Goal: Transaction & Acquisition: Download file/media

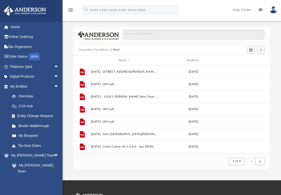
scroll to position [95, 193]
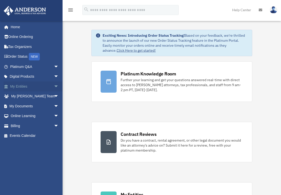
drag, startPoint x: 53, startPoint y: 86, endPoint x: 58, endPoint y: 87, distance: 4.8
click at [54, 86] on span "arrow_drop_down" at bounding box center [59, 87] width 10 height 10
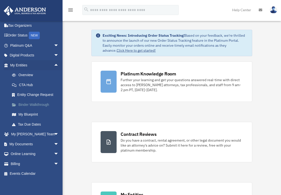
scroll to position [23, 0]
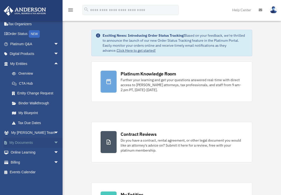
click at [54, 142] on span "arrow_drop_down" at bounding box center [59, 143] width 10 height 10
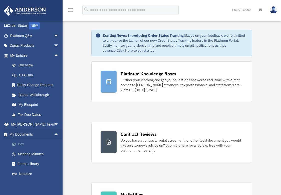
click at [21, 144] on link "Box" at bounding box center [36, 145] width 59 height 10
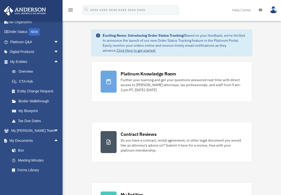
scroll to position [24, 0]
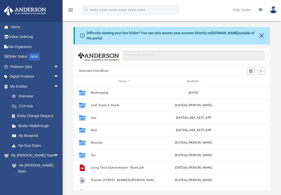
scroll to position [110, 193]
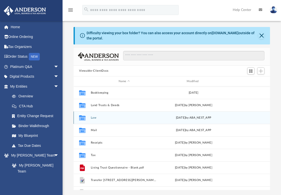
click at [93, 119] on button "Law" at bounding box center [124, 117] width 67 height 3
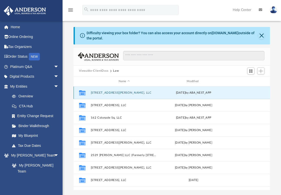
click at [118, 94] on button "10241 Charles Morris Way, LLC" at bounding box center [124, 92] width 67 height 3
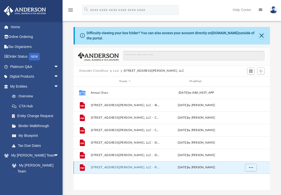
click at [149, 168] on button "10241 Charles Morris Way, LLC - Filed Articles.pdf" at bounding box center [125, 167] width 69 height 3
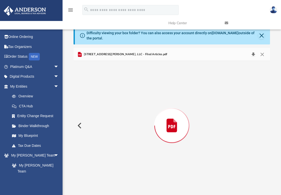
scroll to position [732, 0]
click at [252, 55] on button "Download" at bounding box center [253, 55] width 9 height 8
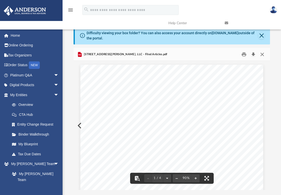
scroll to position [0, 0]
click at [262, 53] on button "Close" at bounding box center [262, 55] width 9 height 8
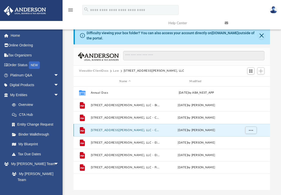
click at [136, 131] on button "10241 Charles Morris Way, LLC - Certificates and Ledger.pdf" at bounding box center [125, 130] width 69 height 3
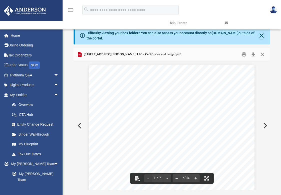
click at [263, 52] on button "Close" at bounding box center [262, 55] width 9 height 8
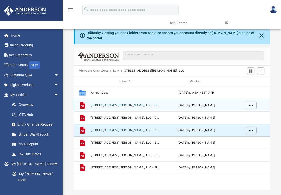
click at [124, 105] on button "10241 Charles Morris Way, LLC - Binder Documents.pdf" at bounding box center [125, 105] width 69 height 3
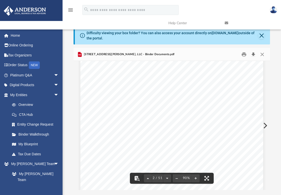
scroll to position [270, 0]
click at [253, 54] on button "Download" at bounding box center [253, 55] width 9 height 8
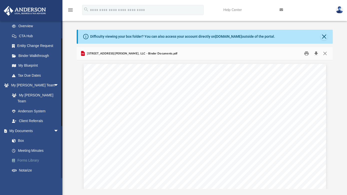
scroll to position [70, 0]
click at [22, 136] on link "Box" at bounding box center [36, 141] width 59 height 10
click at [22, 137] on link "Box" at bounding box center [36, 141] width 59 height 10
click at [55, 126] on span "arrow_drop_down" at bounding box center [59, 131] width 10 height 10
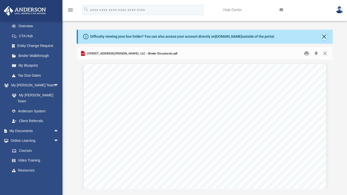
click at [284, 38] on button "Close" at bounding box center [324, 36] width 7 height 7
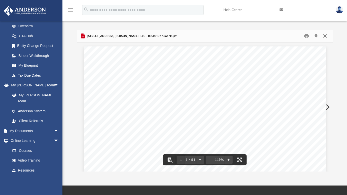
click at [284, 32] on button "Close" at bounding box center [325, 36] width 9 height 8
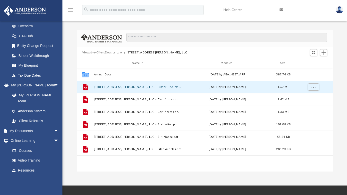
click at [115, 52] on span "Viewable-ClientDocs" at bounding box center [99, 53] width 34 height 5
click at [119, 54] on button "Law" at bounding box center [120, 53] width 6 height 5
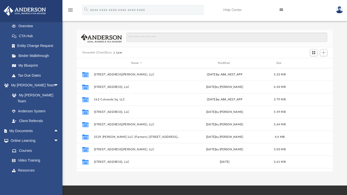
click at [108, 52] on button "Viewable-ClientDocs" at bounding box center [97, 53] width 30 height 5
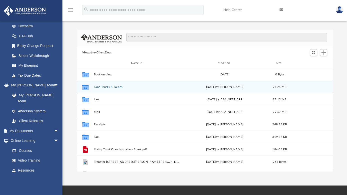
click at [106, 88] on button "Land Trusts & Deeds" at bounding box center [137, 87] width 86 height 3
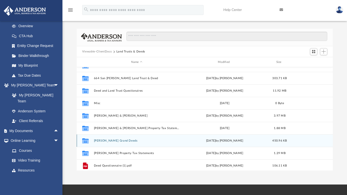
scroll to position [46, 0]
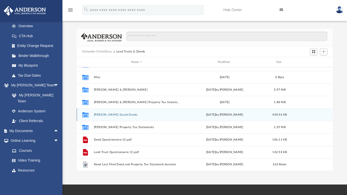
click at [114, 116] on button "Sally Grand Deeds" at bounding box center [137, 114] width 86 height 3
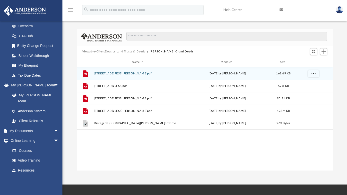
scroll to position [0, 0]
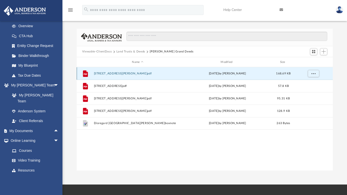
click at [124, 73] on button "10241 Charles Morris Way.pdf" at bounding box center [138, 73] width 88 height 3
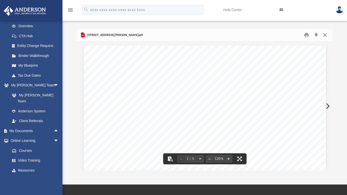
click at [284, 34] on button "Close" at bounding box center [325, 35] width 9 height 8
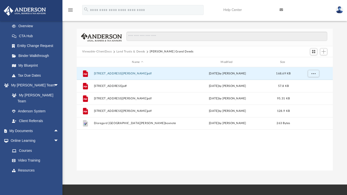
click at [143, 51] on button "Land Trusts & Deeds" at bounding box center [131, 52] width 29 height 5
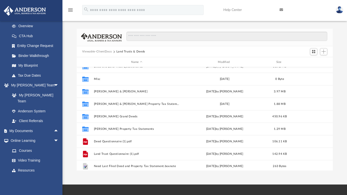
scroll to position [46, 0]
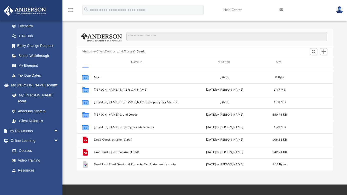
click at [108, 50] on button "Viewable-ClientDocs" at bounding box center [97, 52] width 30 height 5
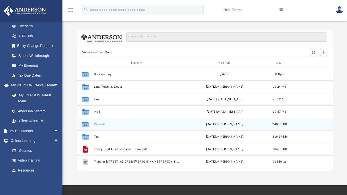
scroll to position [0, 0]
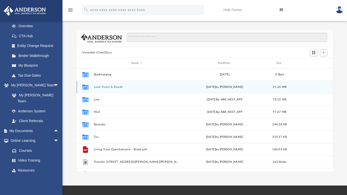
click at [100, 86] on button "Land Trusts & Deeds" at bounding box center [137, 87] width 86 height 3
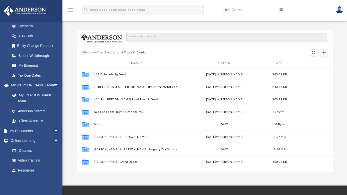
click at [110, 52] on button "Viewable-ClientDocs" at bounding box center [97, 53] width 30 height 5
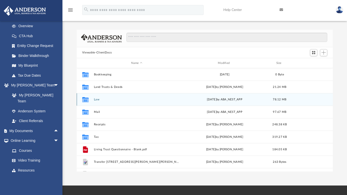
click at [98, 99] on button "Law" at bounding box center [137, 99] width 86 height 3
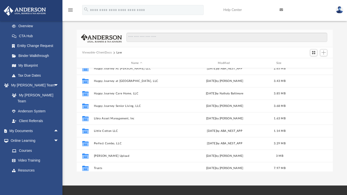
scroll to position [146, 0]
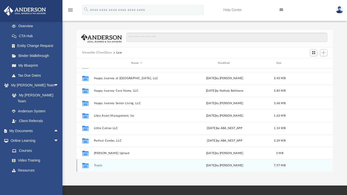
click at [97, 165] on button "Trusts" at bounding box center [137, 165] width 86 height 3
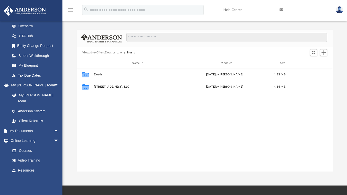
scroll to position [0, 0]
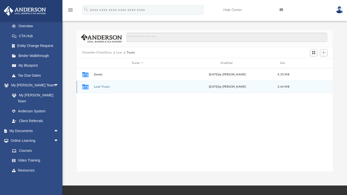
click at [107, 87] on button "Land Trusts" at bounding box center [138, 86] width 88 height 3
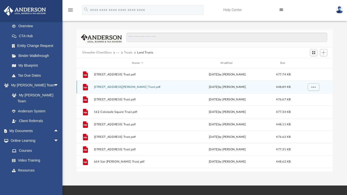
click at [132, 86] on button "[STREET_ADDRESS][PERSON_NAME] Trust.pdf" at bounding box center [138, 87] width 88 height 3
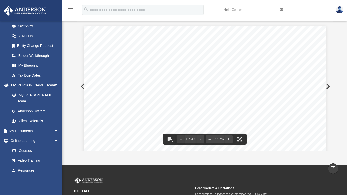
scroll to position [2, 0]
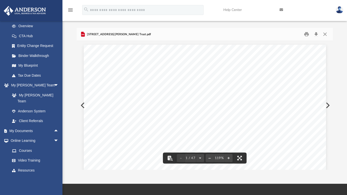
click at [284, 103] on button "Preview" at bounding box center [327, 106] width 11 height 14
click at [82, 105] on button "Preview" at bounding box center [82, 106] width 11 height 14
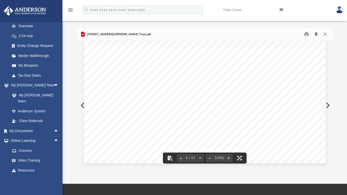
click at [284, 32] on button "Download" at bounding box center [316, 35] width 9 height 8
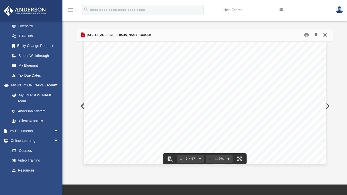
scroll to position [1, 0]
click at [284, 34] on button "Close" at bounding box center [325, 36] width 9 height 8
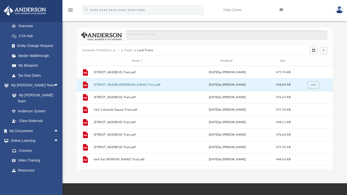
scroll to position [0, 0]
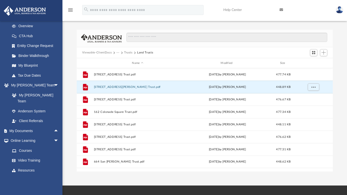
click at [127, 50] on div "Viewable-ClientDocs ··· Trusts Land Trusts" at bounding box center [205, 52] width 256 height 11
click at [128, 51] on button "Trusts" at bounding box center [128, 53] width 9 height 5
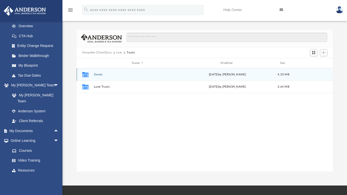
click at [97, 75] on button "Deeds" at bounding box center [138, 74] width 88 height 3
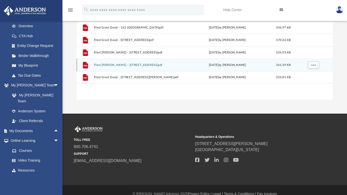
scroll to position [20, 0]
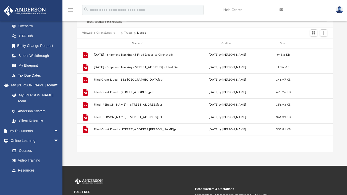
click at [128, 33] on button "Trusts" at bounding box center [128, 33] width 9 height 5
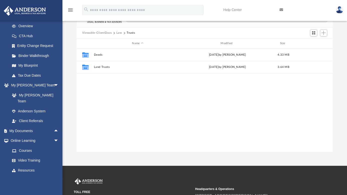
click at [118, 31] on button "Law" at bounding box center [120, 33] width 6 height 5
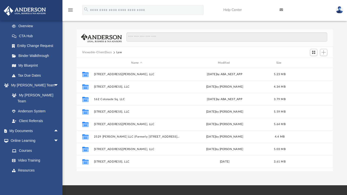
scroll to position [0, 0]
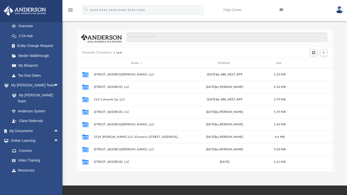
click at [237, 10] on link "Help Center" at bounding box center [248, 10] width 56 height 20
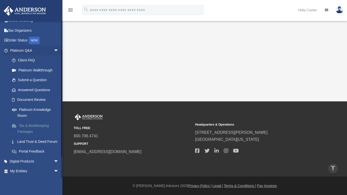
scroll to position [71, 0]
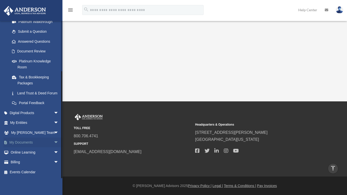
click at [54, 143] on span "arrow_drop_down" at bounding box center [59, 143] width 10 height 10
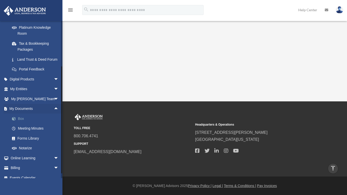
click at [22, 121] on link "Box" at bounding box center [36, 119] width 59 height 10
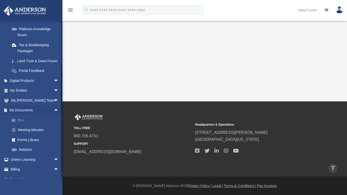
scroll to position [97, 0]
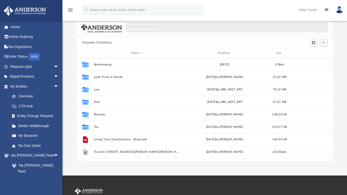
scroll to position [34, 0]
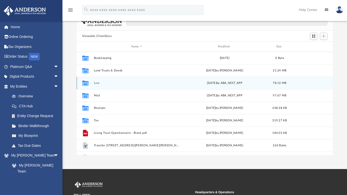
click at [97, 81] on div "Collaborated Folder Law [DATE] by ABA_NEST_APP 78.12 MB" at bounding box center [205, 83] width 256 height 13
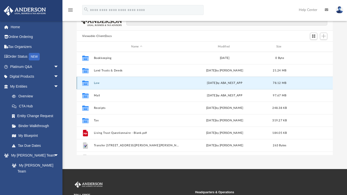
click at [98, 82] on button "Law" at bounding box center [137, 83] width 86 height 3
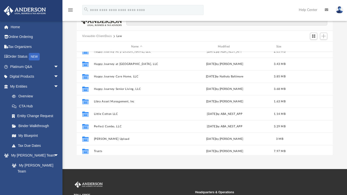
scroll to position [146, 0]
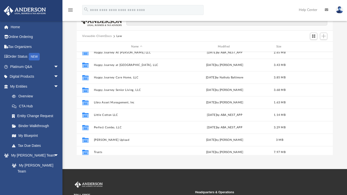
click at [98, 148] on div "Collaborated Folder [STREET_ADDRESS], LLC [DATE] by [PERSON_NAME] 4.34 MB Colla…" at bounding box center [205, 104] width 256 height 104
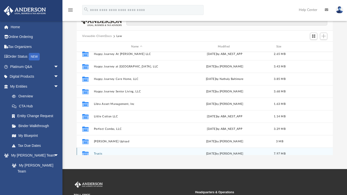
click at [100, 153] on div "Collaborated Folder Trusts [DATE] by [PERSON_NAME] 7.97 MB" at bounding box center [205, 154] width 256 height 13
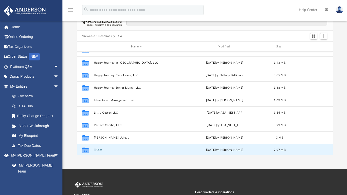
scroll to position [144, 0]
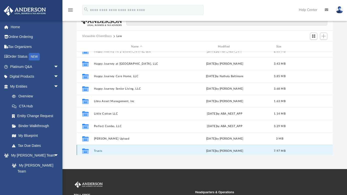
click at [99, 150] on button "Trusts" at bounding box center [137, 151] width 86 height 3
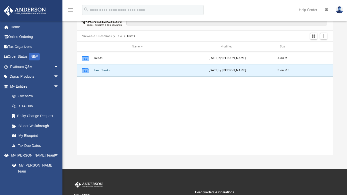
click at [104, 71] on button "Land Trusts" at bounding box center [138, 70] width 88 height 3
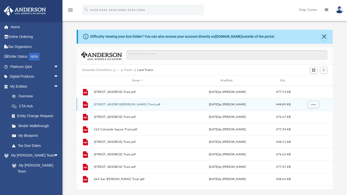
click at [129, 104] on button "[STREET_ADDRESS][PERSON_NAME] Trust.pdf" at bounding box center [138, 104] width 88 height 3
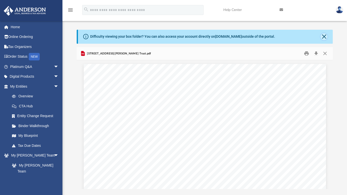
click at [324, 35] on button "Close" at bounding box center [324, 36] width 7 height 7
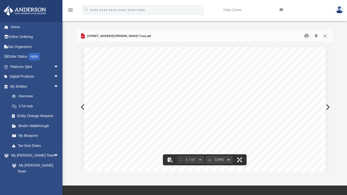
scroll to position [1, 0]
drag, startPoint x: 112, startPoint y: 36, endPoint x: 189, endPoint y: 33, distance: 76.8
click at [189, 32] on div "[STREET_ADDRESS][PERSON_NAME] Trust.pdf" at bounding box center [205, 36] width 256 height 13
click at [124, 36] on span "[STREET_ADDRESS][PERSON_NAME] Trust.pdf" at bounding box center [118, 36] width 65 height 5
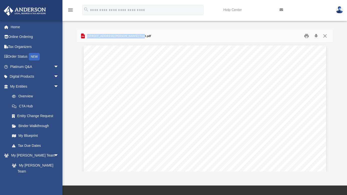
drag, startPoint x: 87, startPoint y: 36, endPoint x: 141, endPoint y: 36, distance: 54.3
click at [141, 36] on div "[STREET_ADDRESS][PERSON_NAME] Trust.pdf" at bounding box center [205, 36] width 256 height 13
click at [128, 36] on span "[STREET_ADDRESS][PERSON_NAME] Trust.pdf" at bounding box center [118, 36] width 65 height 5
click at [93, 37] on span "[STREET_ADDRESS][PERSON_NAME] Trust.pdf" at bounding box center [118, 36] width 65 height 5
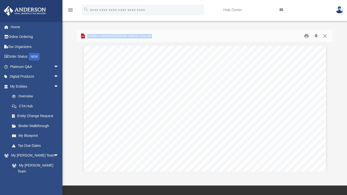
click at [93, 37] on span "[STREET_ADDRESS][PERSON_NAME] Trust.pdf" at bounding box center [118, 36] width 65 height 5
click at [98, 35] on span "[STREET_ADDRESS][PERSON_NAME] Trust.pdf" at bounding box center [118, 36] width 65 height 5
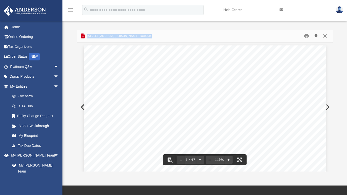
click at [318, 35] on button "Download" at bounding box center [316, 36] width 9 height 8
click at [326, 37] on button "Close" at bounding box center [325, 36] width 9 height 8
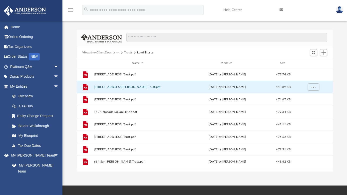
scroll to position [4, 4]
click at [126, 53] on button "Trusts" at bounding box center [128, 53] width 9 height 5
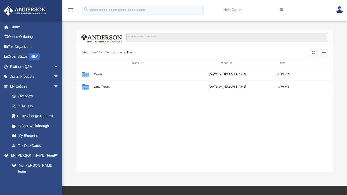
click at [117, 53] on button "Law" at bounding box center [120, 53] width 6 height 5
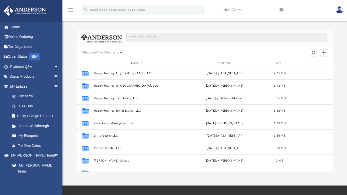
scroll to position [146, 0]
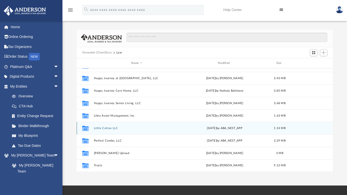
click at [103, 129] on button "Little Cotton LLC" at bounding box center [137, 128] width 86 height 3
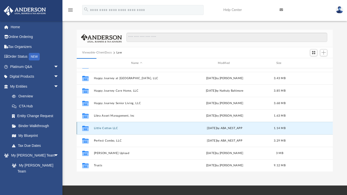
scroll to position [0, 0]
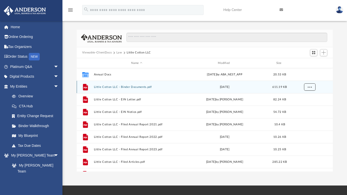
click at [314, 88] on button "More options" at bounding box center [310, 88] width 12 height 8
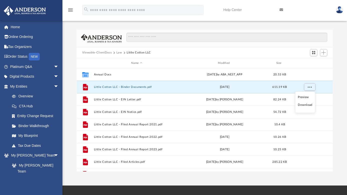
click at [309, 106] on li "Download" at bounding box center [305, 105] width 15 height 5
click at [308, 88] on span "More options" at bounding box center [310, 87] width 4 height 3
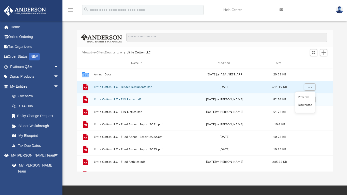
click at [150, 97] on div "File Little Cotton LLC - EIN Letter.pdf [DATE] by [PERSON_NAME] 82.24 KB" at bounding box center [205, 99] width 256 height 13
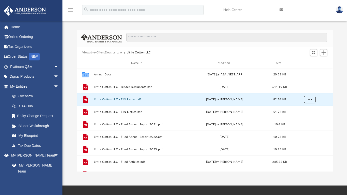
click at [310, 98] on span "More options" at bounding box center [310, 99] width 4 height 3
click at [309, 117] on li "Download" at bounding box center [305, 117] width 15 height 5
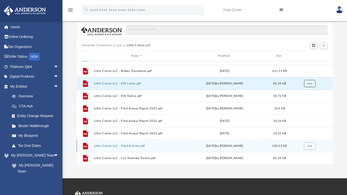
scroll to position [80, 0]
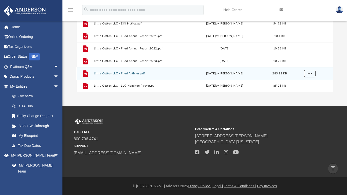
click at [309, 75] on button "More options" at bounding box center [310, 74] width 12 height 8
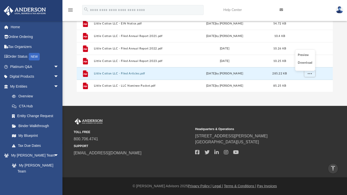
click at [307, 63] on li "Download" at bounding box center [305, 62] width 15 height 5
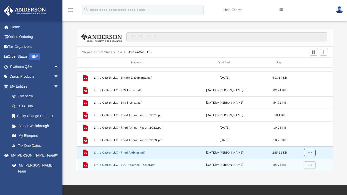
scroll to position [1, 0]
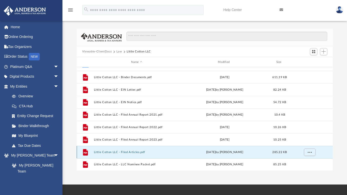
click at [129, 151] on button "Little Cotton LLC - Filed Articles.pdf" at bounding box center [137, 152] width 86 height 3
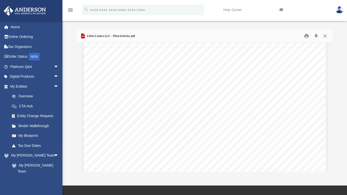
scroll to position [4, 4]
